Goal: Task Accomplishment & Management: Use online tool/utility

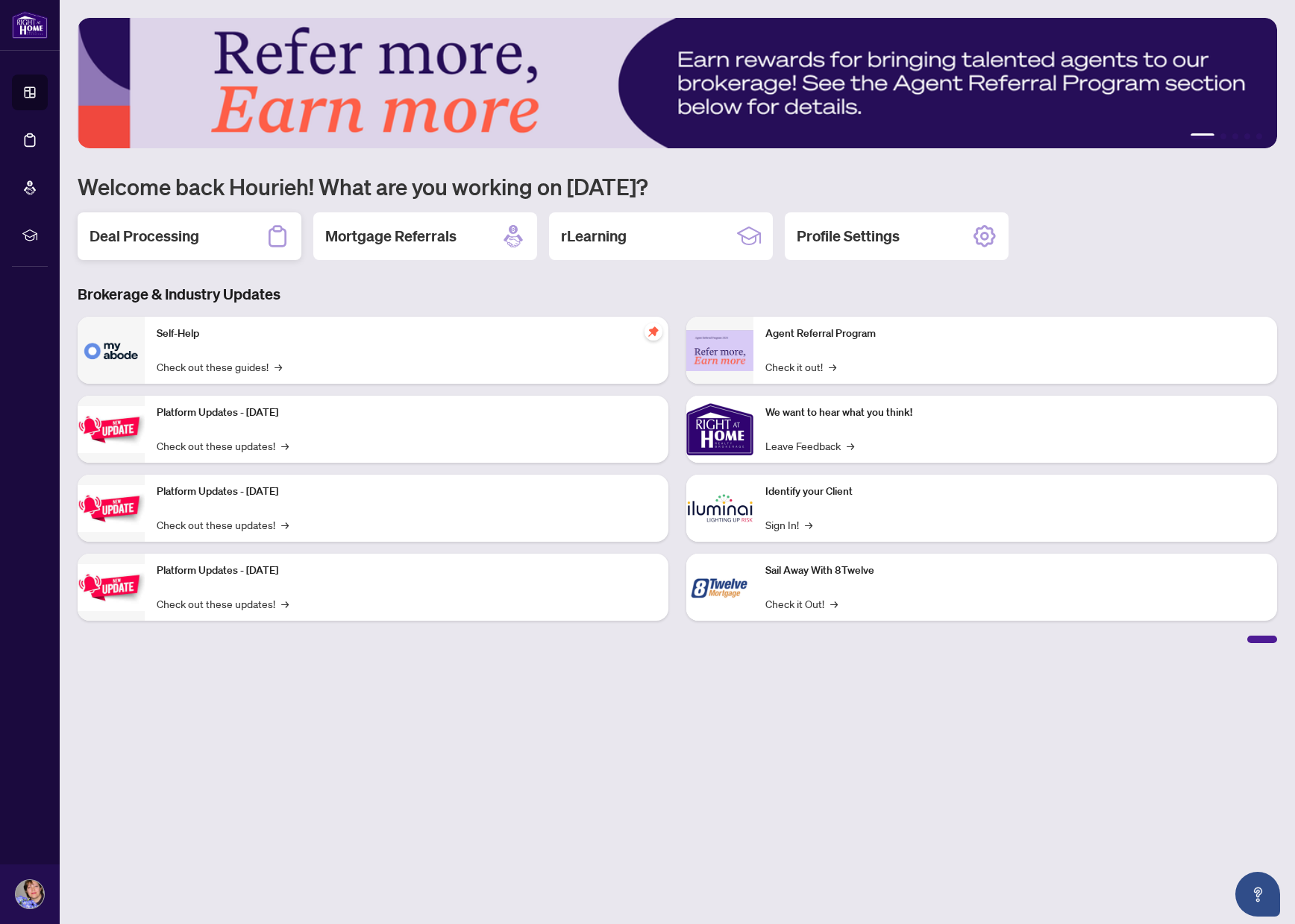
click at [169, 240] on h2 "Deal Processing" at bounding box center [144, 235] width 109 height 21
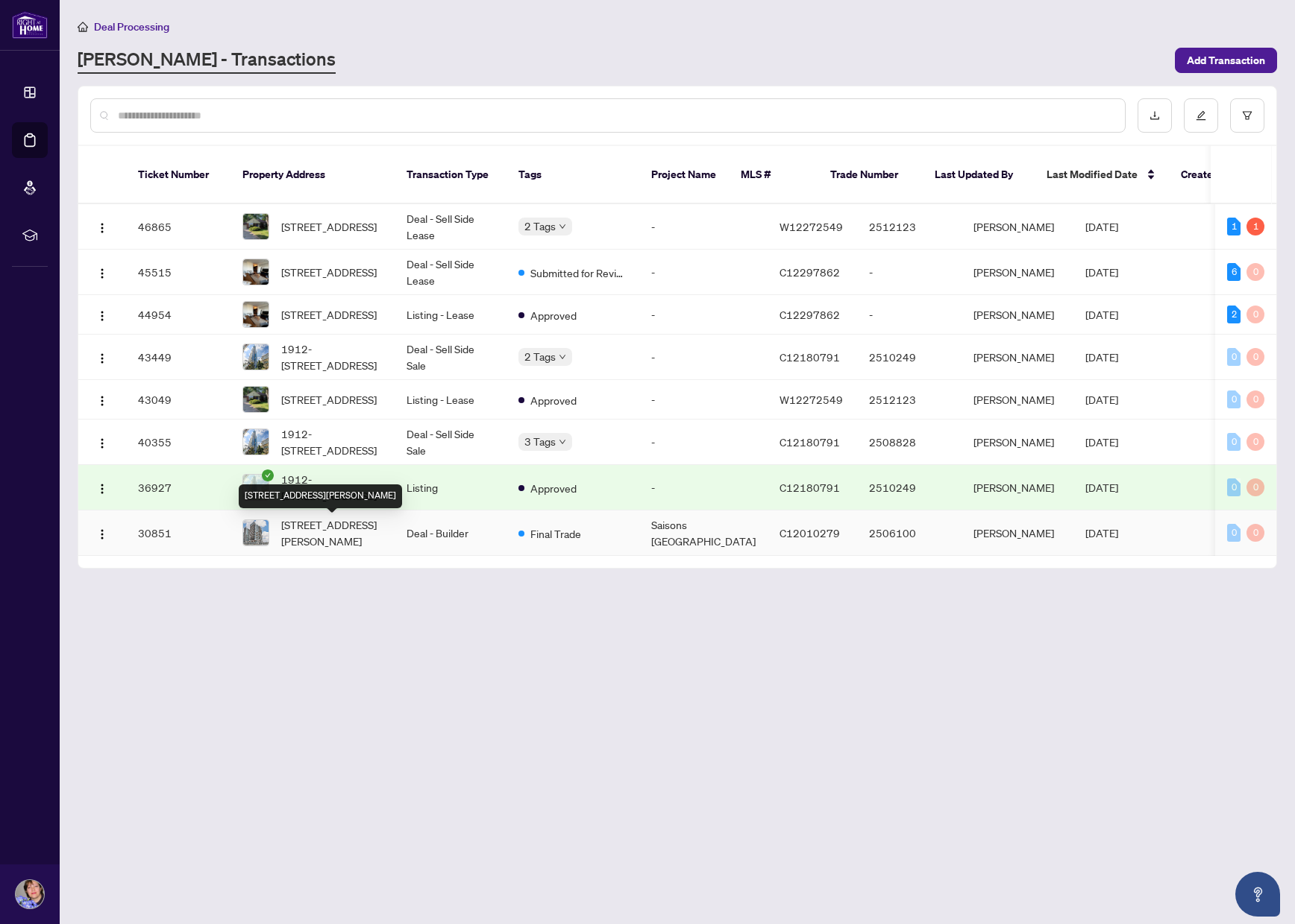
click at [315, 529] on span "[STREET_ADDRESS][PERSON_NAME]" at bounding box center [332, 533] width 101 height 33
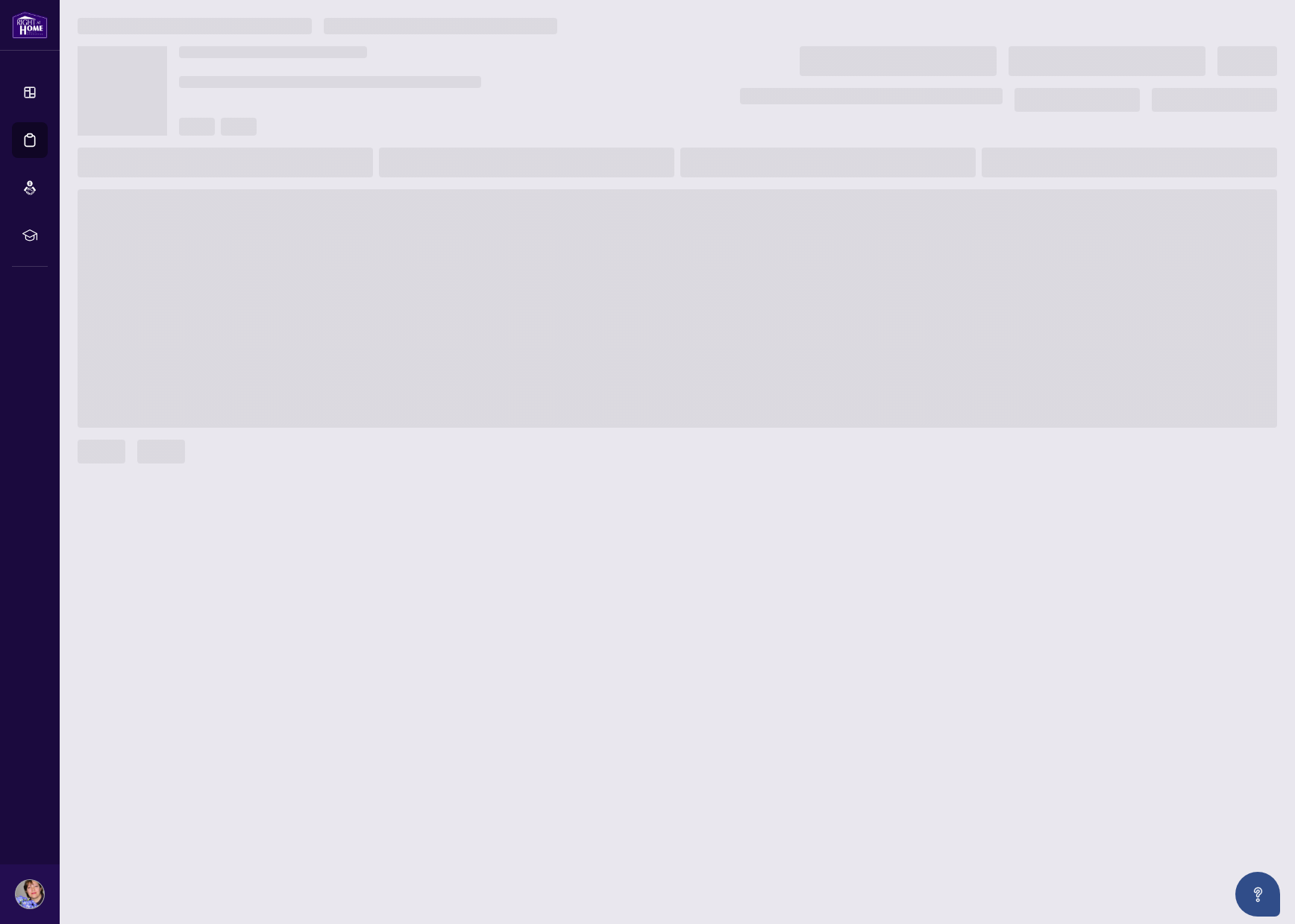
click at [316, 524] on main at bounding box center [677, 462] width 1234 height 924
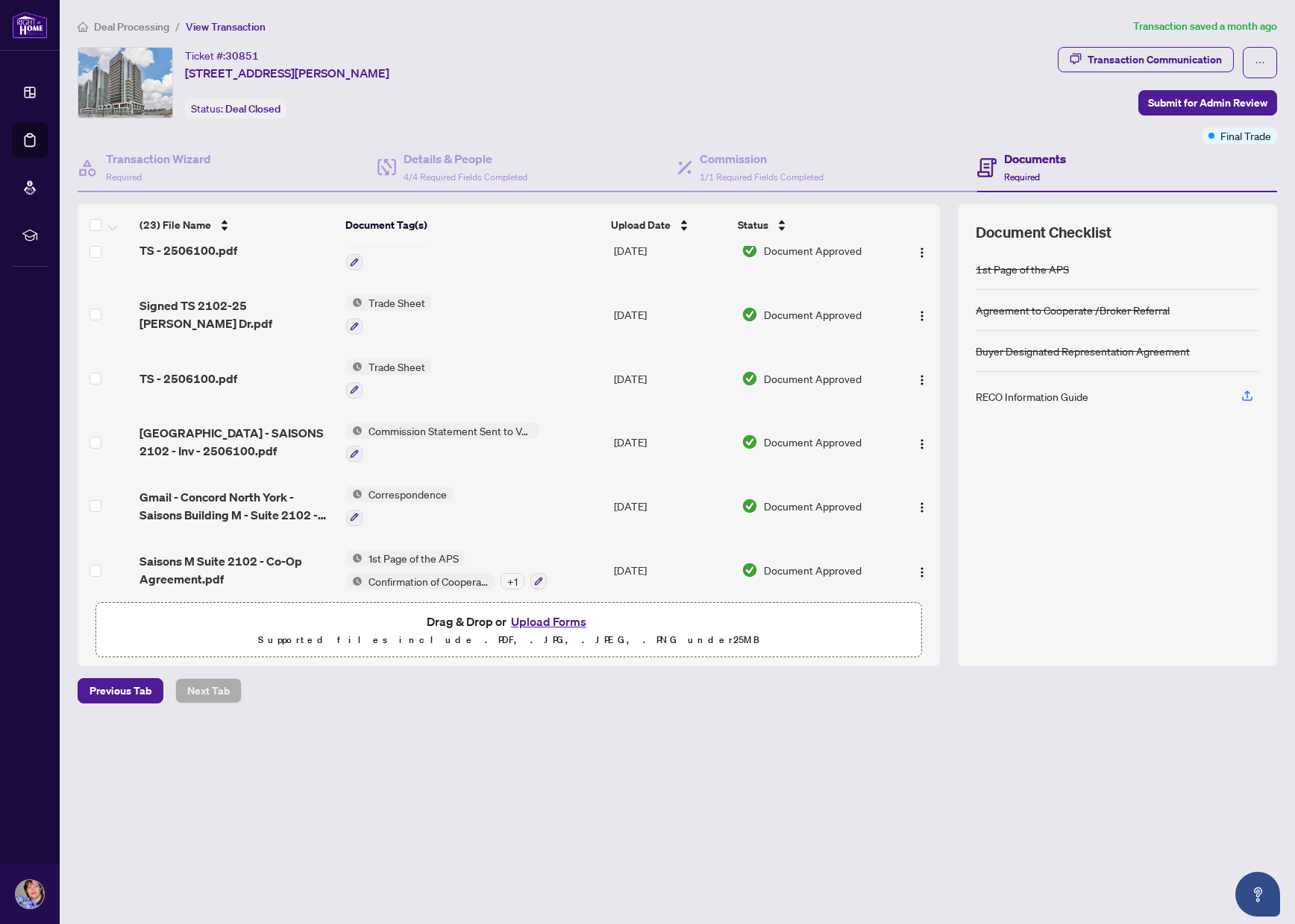
scroll to position [199, 0]
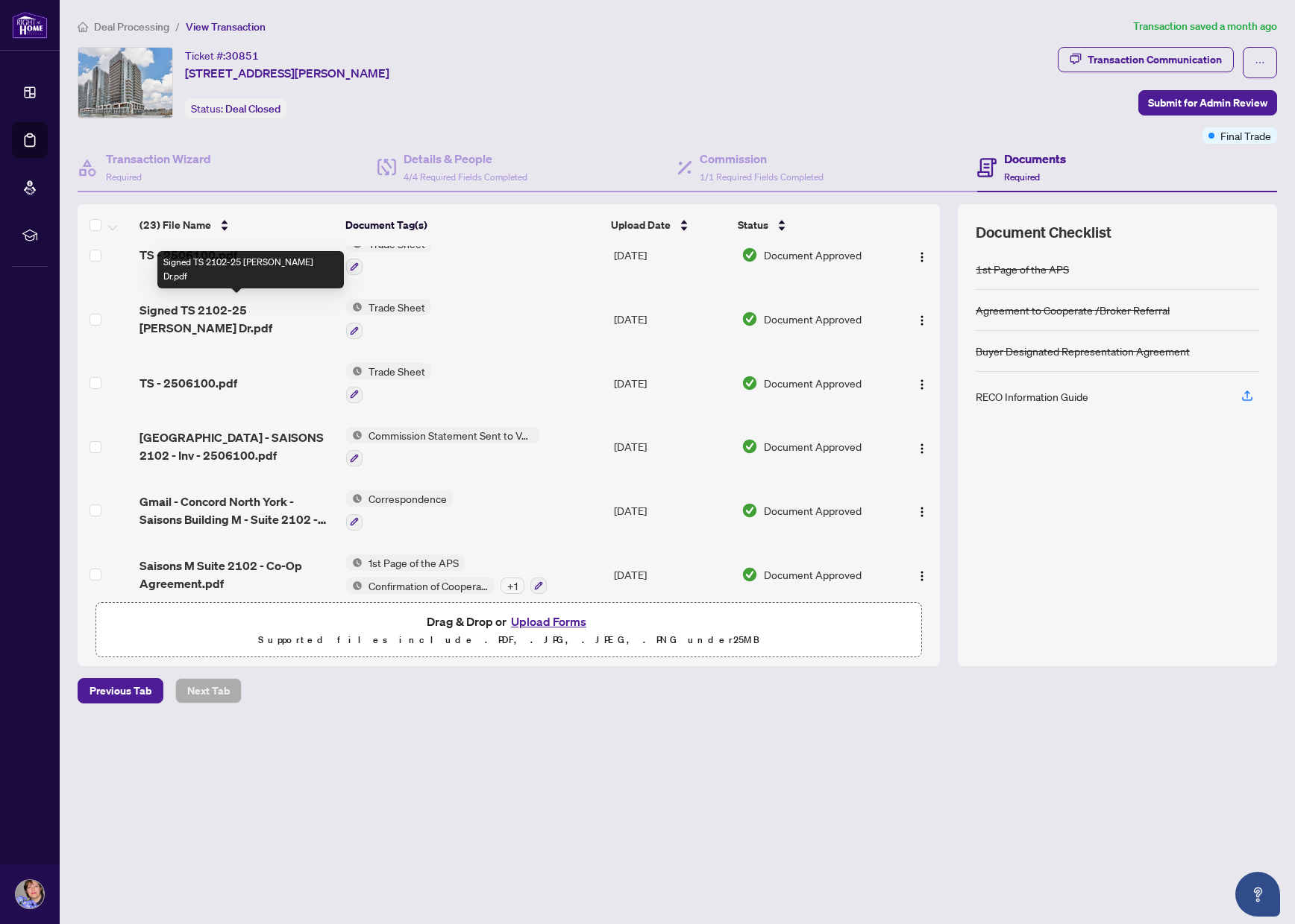
click at [202, 311] on span "Signed TS 2102-25 [PERSON_NAME] Dr.pdf" at bounding box center [237, 319] width 195 height 36
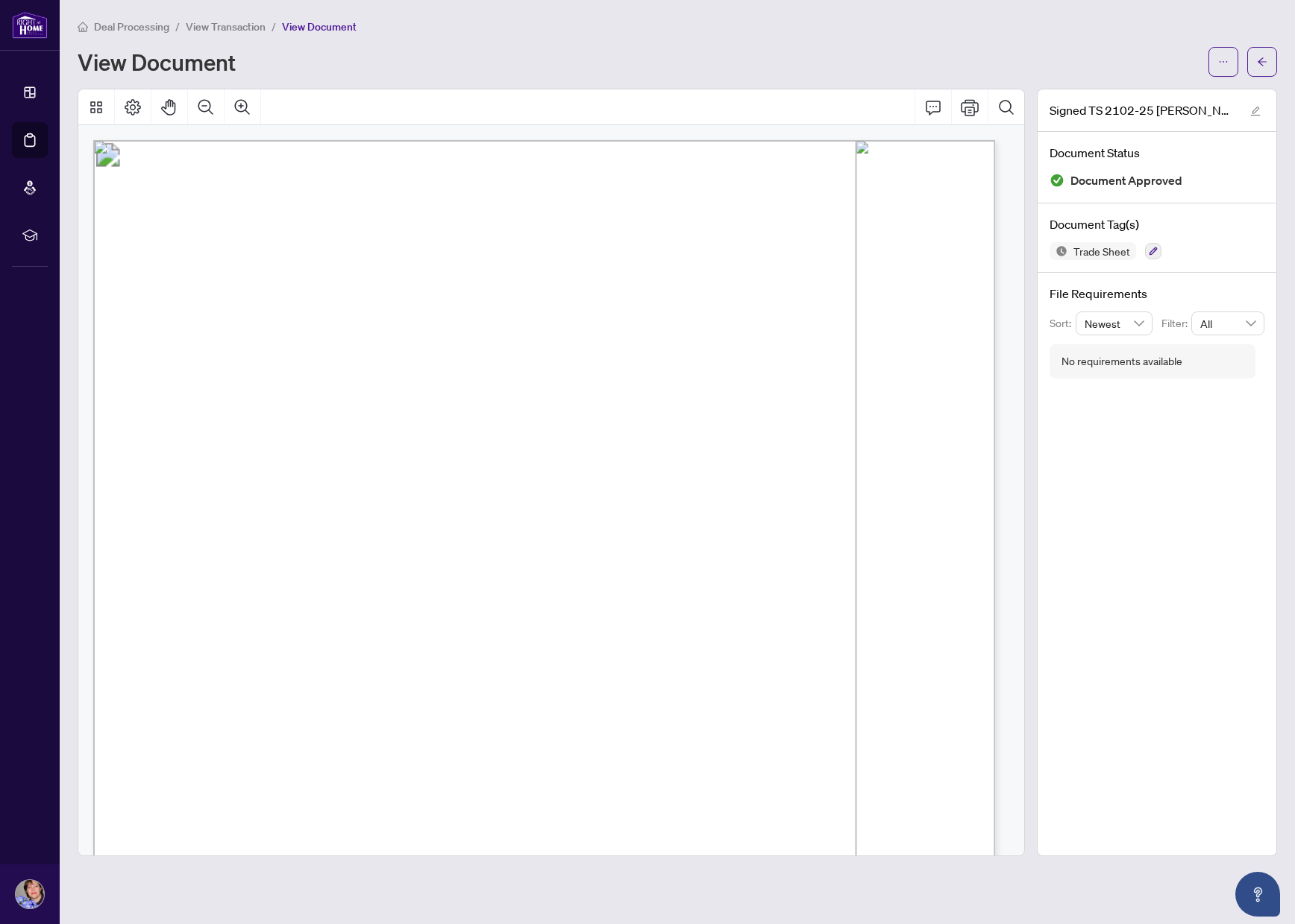
click at [232, 32] on span "View Transaction" at bounding box center [226, 27] width 80 height 14
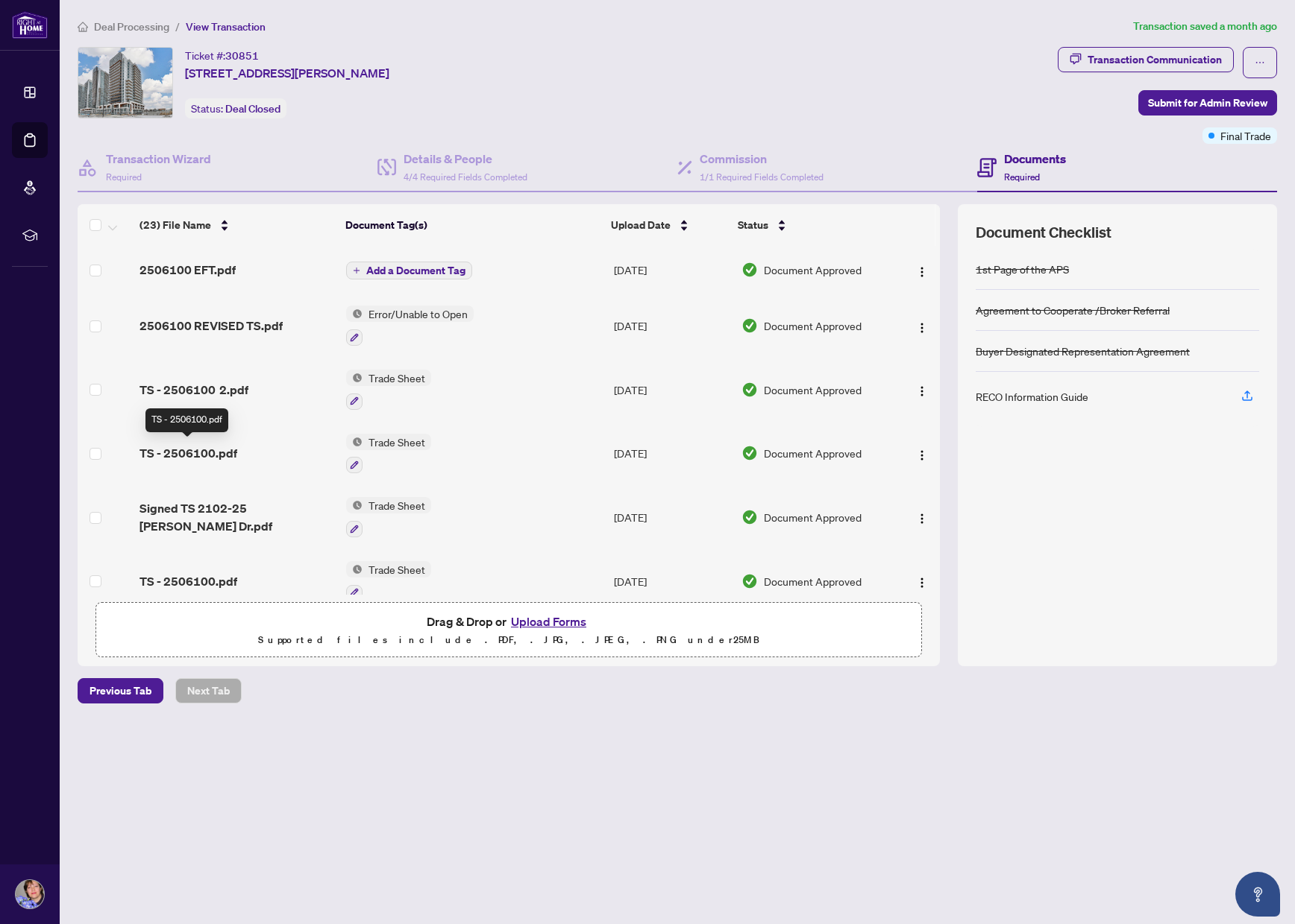
click at [186, 448] on span "TS - 2506100.pdf" at bounding box center [188, 453] width 97 height 18
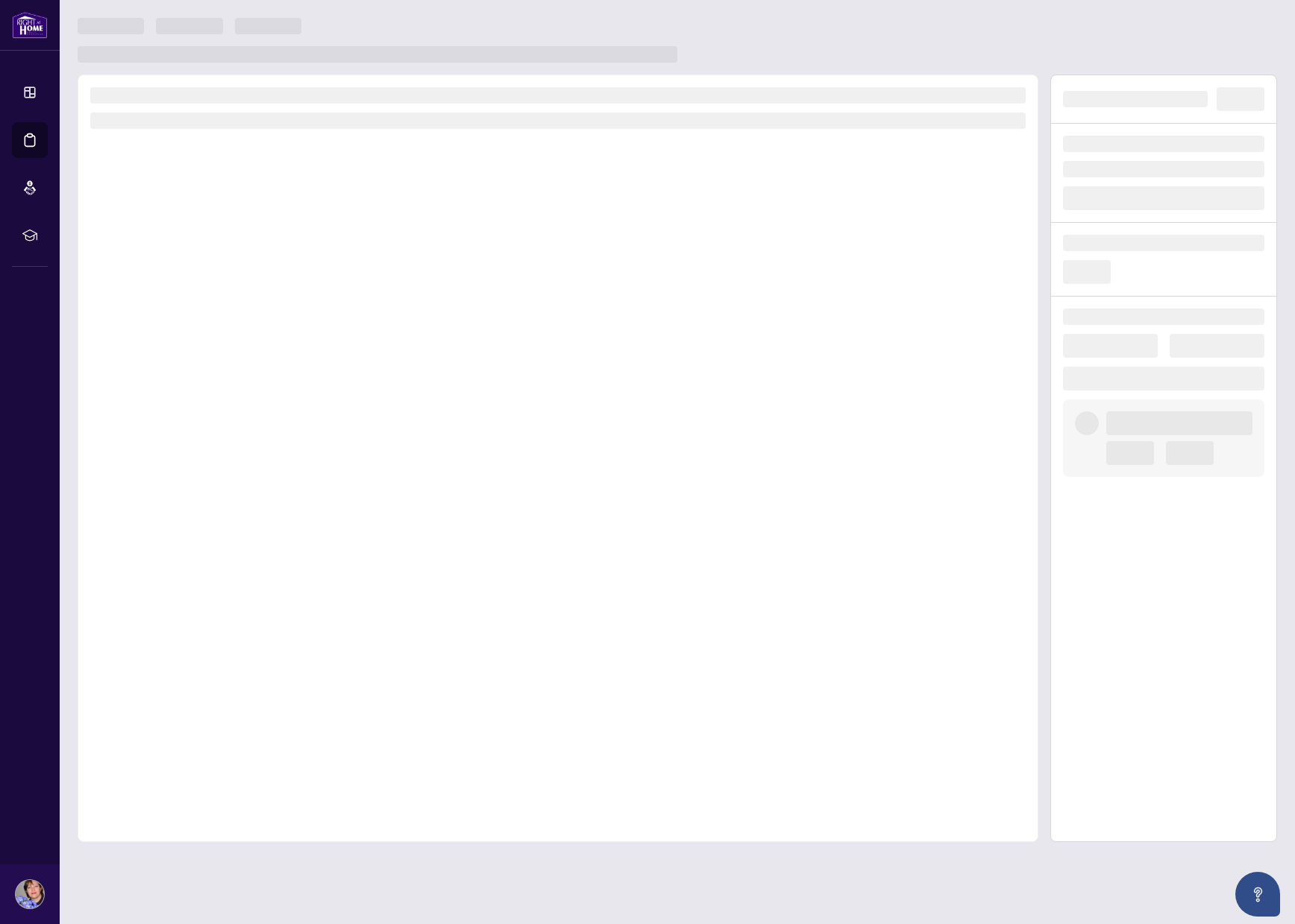
click at [186, 448] on div at bounding box center [558, 458] width 960 height 768
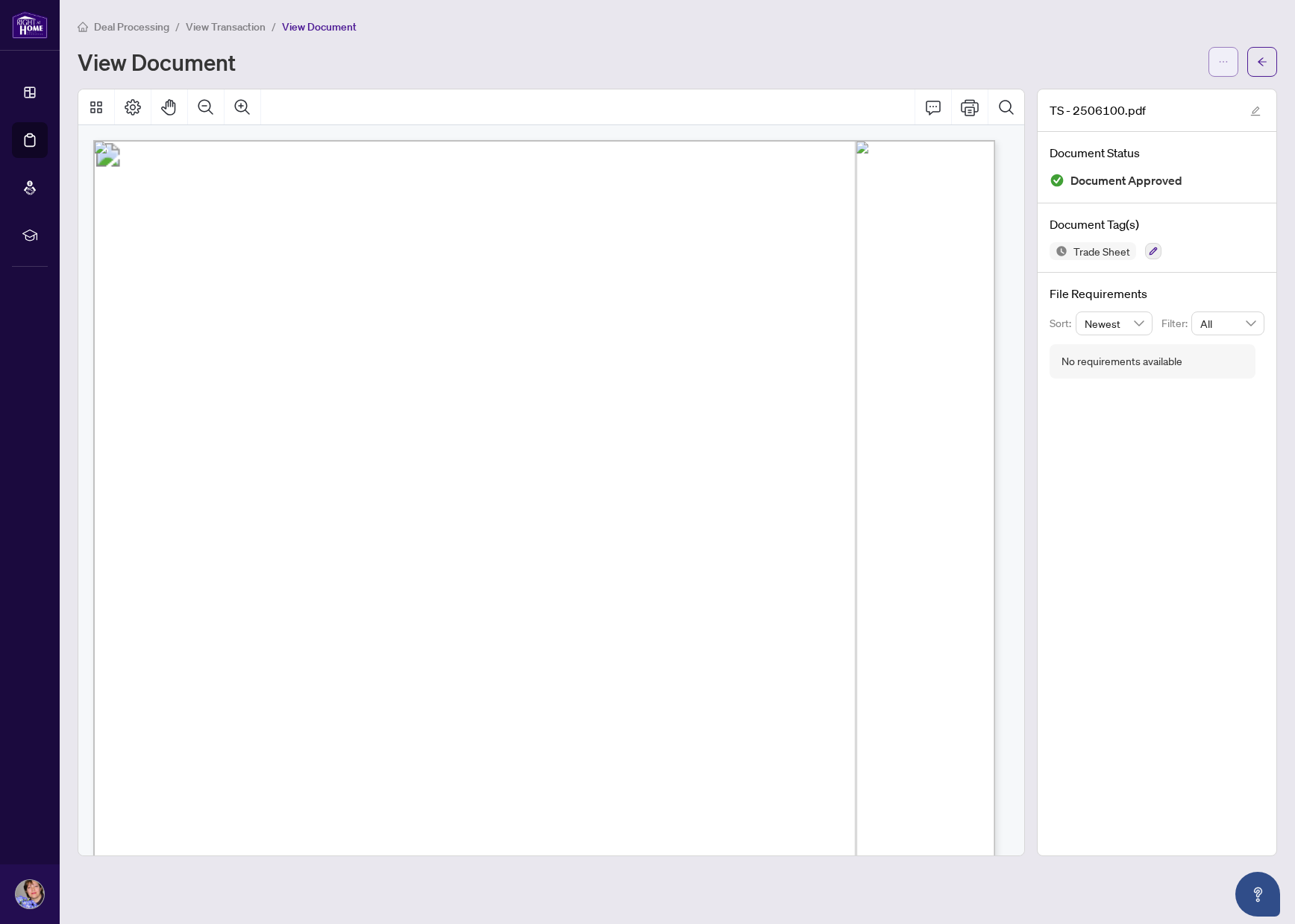
click at [1214, 59] on button "button" at bounding box center [1222, 62] width 30 height 30
click at [1151, 91] on span "Download" at bounding box center [1169, 93] width 113 height 17
click at [142, 26] on span "Deal Processing" at bounding box center [132, 27] width 76 height 14
